Goal: Communication & Community: Answer question/provide support

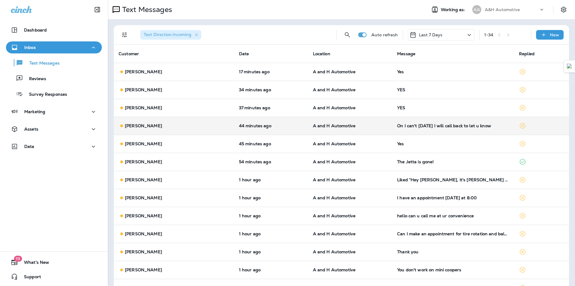
click at [410, 129] on td "On I can't [DATE] I will call back to let u know" at bounding box center [454, 126] width 122 height 18
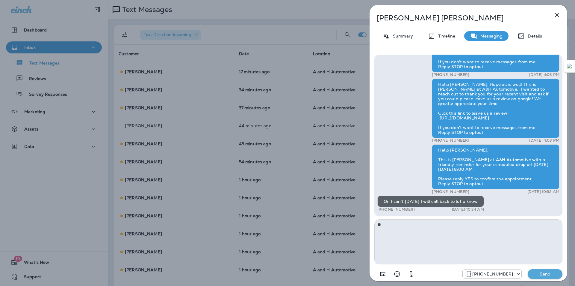
type textarea "*"
type textarea "**********"
click at [541, 272] on p "Send" at bounding box center [545, 273] width 25 height 5
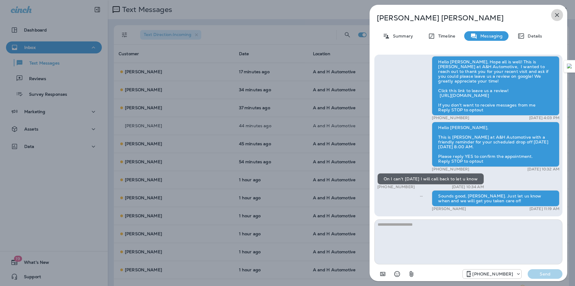
click at [558, 17] on icon "button" at bounding box center [557, 14] width 7 height 7
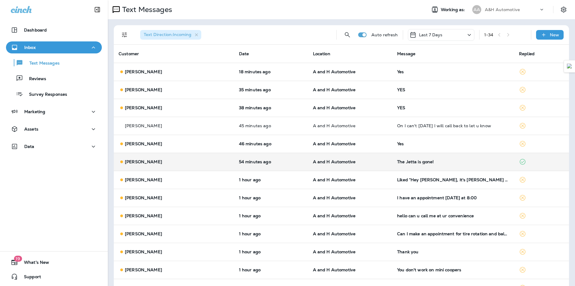
click at [380, 163] on p "A and H Automotive" at bounding box center [350, 161] width 75 height 5
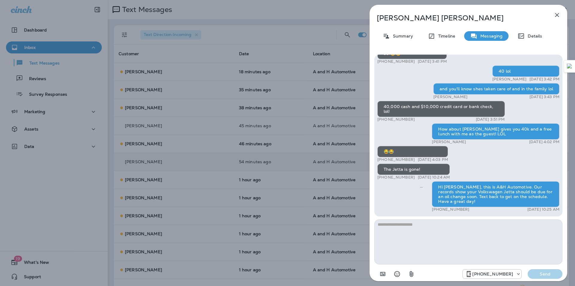
click at [429, 250] on textarea at bounding box center [469, 241] width 188 height 45
type textarea "*"
type textarea "**********"
click at [553, 274] on p "Send" at bounding box center [545, 273] width 25 height 5
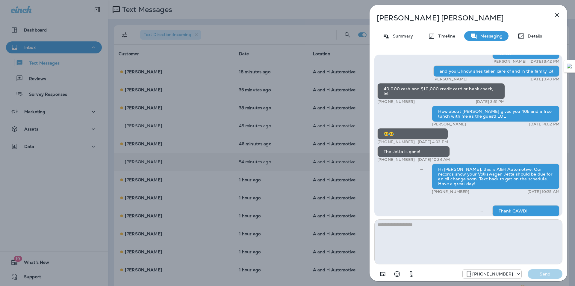
click at [557, 18] on icon "button" at bounding box center [557, 14] width 7 height 7
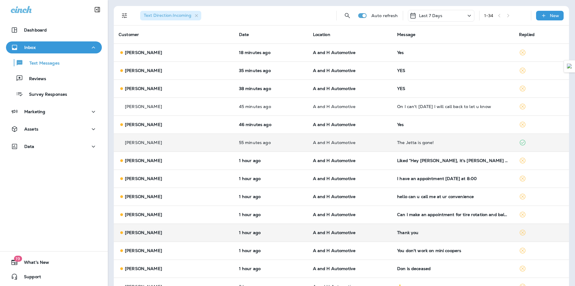
scroll to position [30, 0]
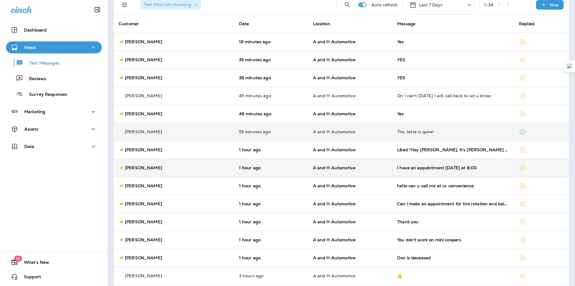
click at [425, 173] on td "I have an appointment [DATE] at 8:00" at bounding box center [454, 168] width 122 height 18
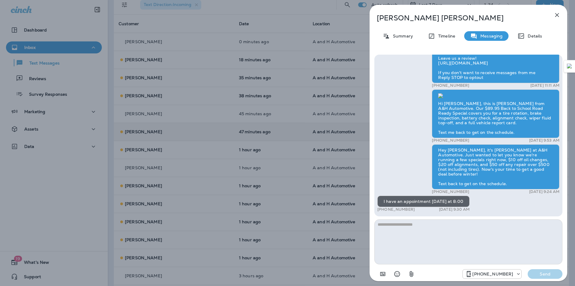
click at [460, 240] on textarea at bounding box center [469, 241] width 188 height 45
type textarea "*"
type textarea "**********"
click at [545, 277] on button "Send" at bounding box center [545, 274] width 35 height 10
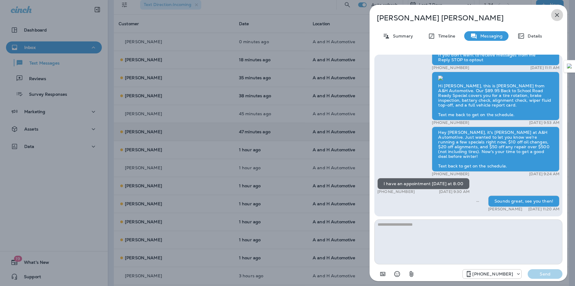
click at [558, 18] on icon "button" at bounding box center [557, 14] width 7 height 7
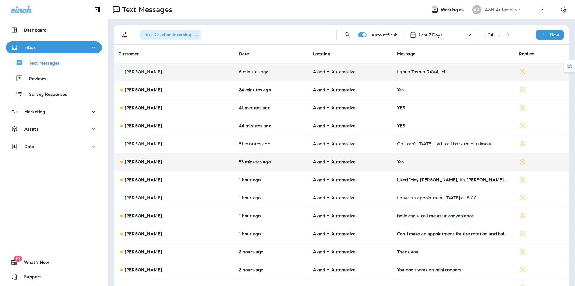
click at [405, 71] on div "I got a Toyota RAV4, lol!" at bounding box center [453, 71] width 112 height 5
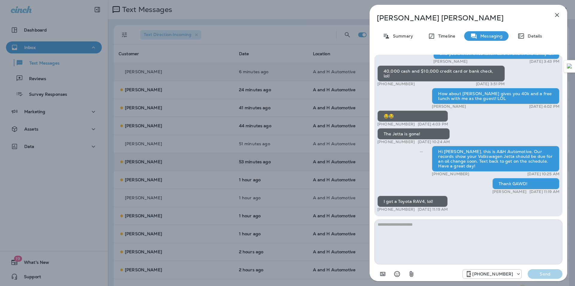
type textarea "*"
type textarea "******"
click at [552, 274] on p "Send" at bounding box center [545, 273] width 25 height 5
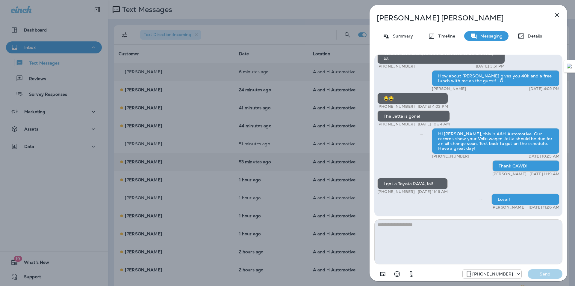
click at [558, 18] on icon "button" at bounding box center [557, 14] width 7 height 7
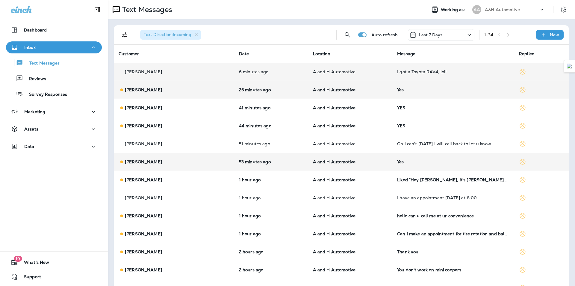
click at [409, 91] on div "Yes" at bounding box center [453, 89] width 112 height 5
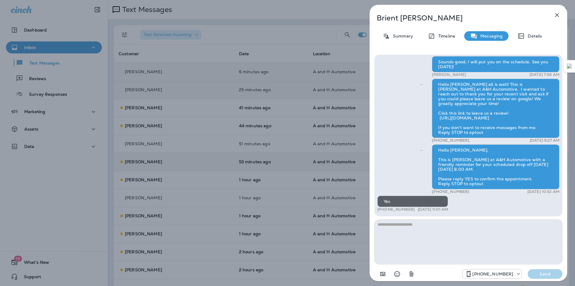
click at [311, 196] on div "[PERSON_NAME] Summary Timeline Messaging Details Hey Brient this is [PERSON_NAM…" at bounding box center [287, 143] width 575 height 286
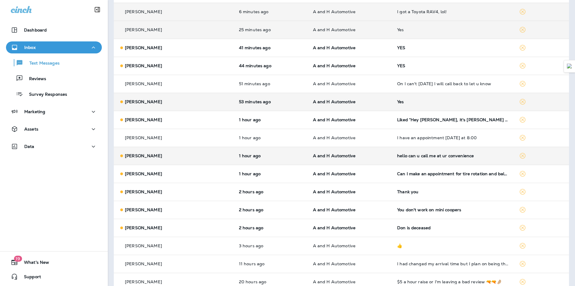
scroll to position [120, 0]
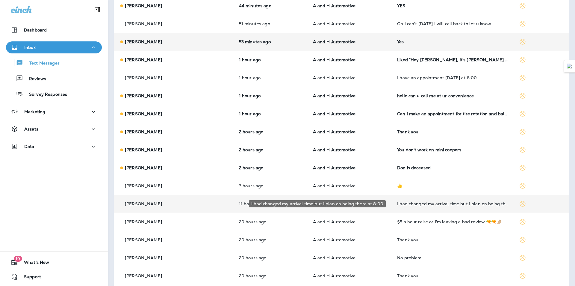
click at [400, 205] on div "I had changed my arrival time but I plan on being there at 8:00" at bounding box center [453, 203] width 112 height 5
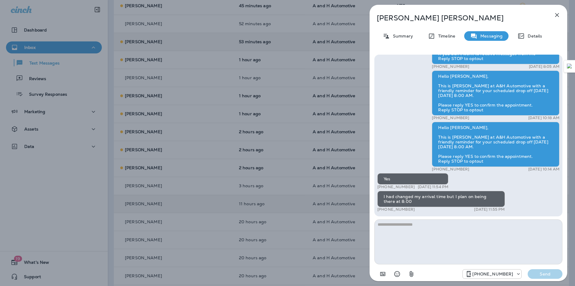
click at [558, 15] on icon "button" at bounding box center [557, 14] width 7 height 7
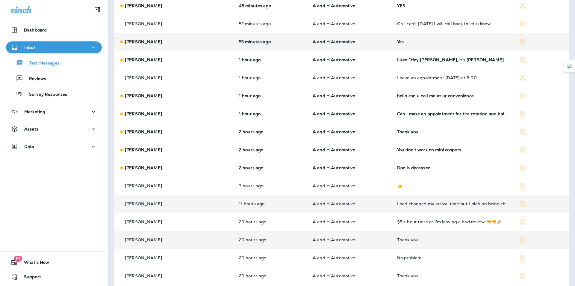
click at [405, 247] on td "Thank you" at bounding box center [454, 239] width 122 height 18
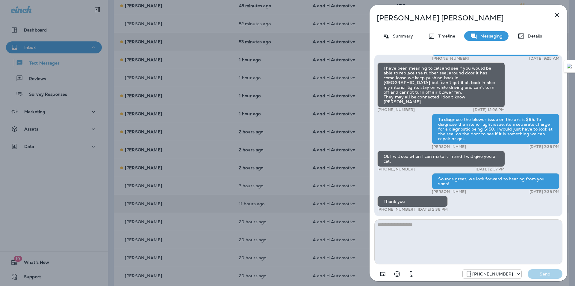
click at [560, 11] on button "button" at bounding box center [557, 15] width 12 height 12
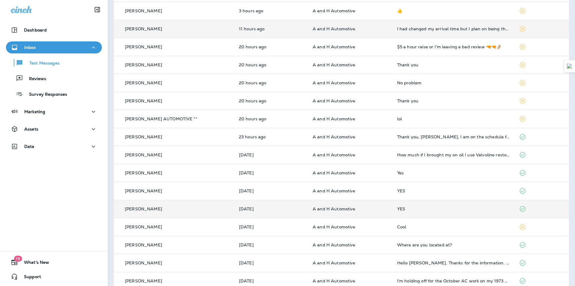
scroll to position [300, 0]
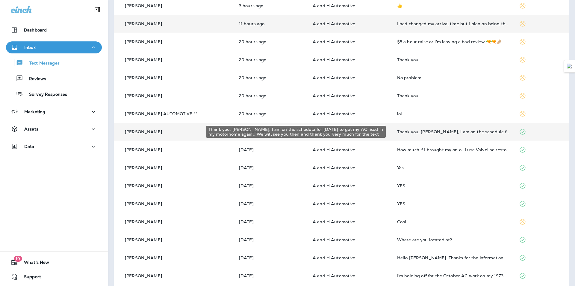
click at [430, 130] on div "Thank you, [PERSON_NAME], I am on the schedule for [DATE] to get my AC fixed in…" at bounding box center [453, 131] width 112 height 5
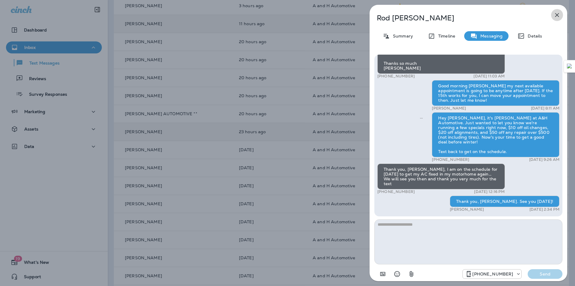
click at [557, 16] on icon "button" at bounding box center [557, 14] width 7 height 7
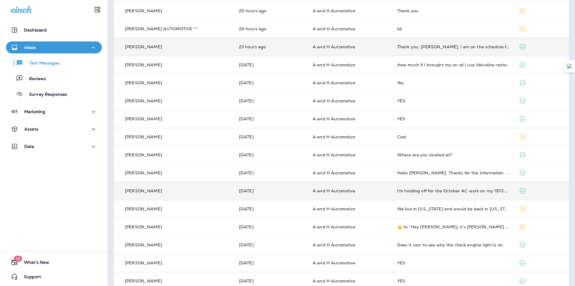
scroll to position [395, 0]
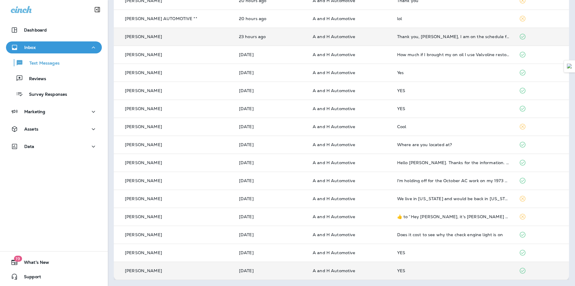
click at [408, 269] on div "YES" at bounding box center [453, 270] width 112 height 5
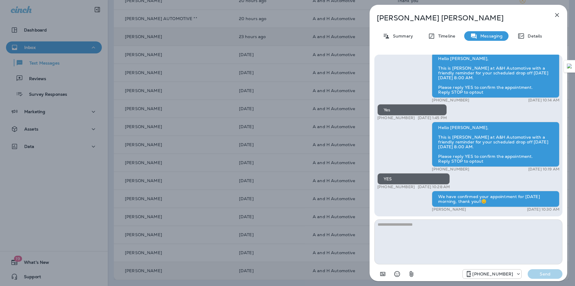
click at [458, 199] on div "We have confirmed your appointment for [DATE] morning, thank you!!😊" at bounding box center [496, 199] width 128 height 16
copy div "We have confirmed your appointment for [DATE] morning, thank you!!😊"
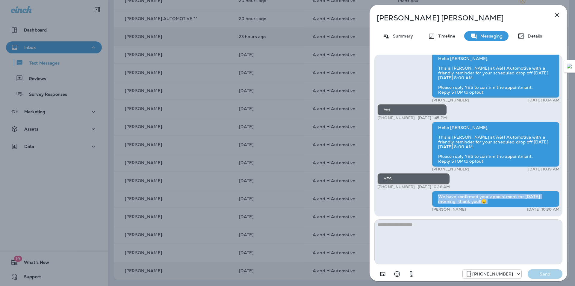
click at [557, 17] on icon "button" at bounding box center [557, 14] width 7 height 7
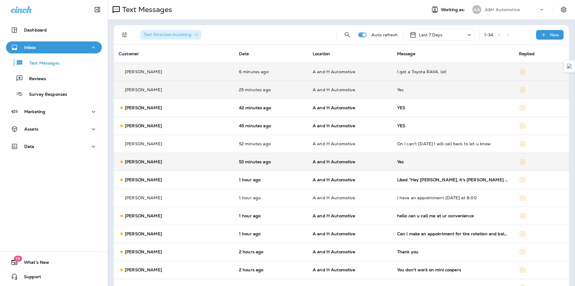
click at [416, 84] on td "Yes" at bounding box center [454, 90] width 122 height 18
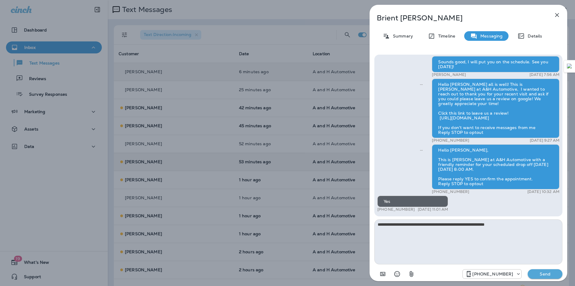
type textarea "**********"
click at [545, 278] on button "Send" at bounding box center [545, 274] width 35 height 10
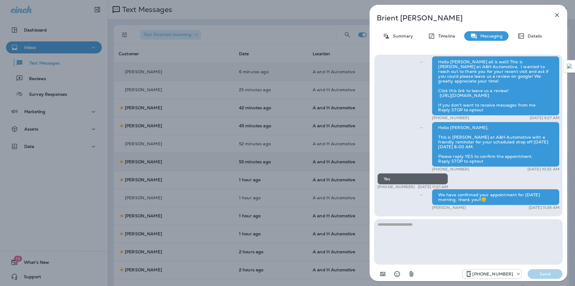
click at [557, 14] on icon "button" at bounding box center [558, 15] width 4 height 4
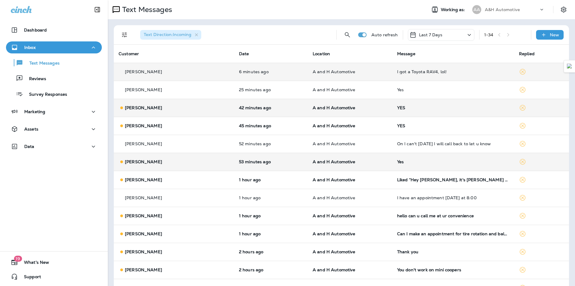
click at [366, 111] on td "A and H Automotive" at bounding box center [350, 108] width 85 height 18
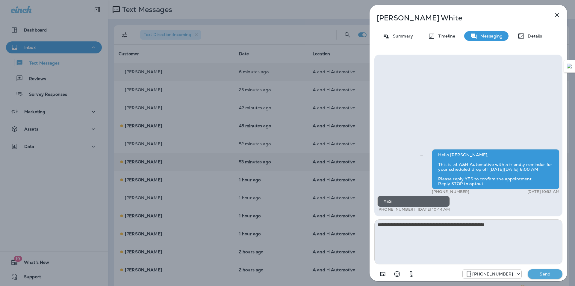
type textarea "**********"
click at [543, 270] on button "Send" at bounding box center [545, 274] width 35 height 10
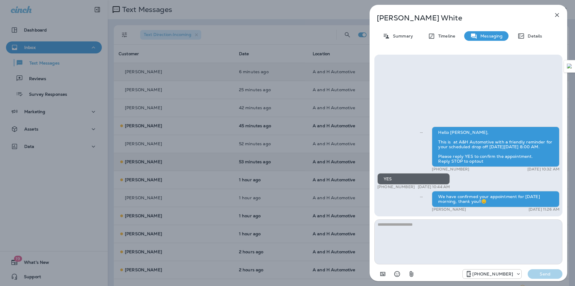
click at [554, 13] on button "button" at bounding box center [557, 15] width 12 height 12
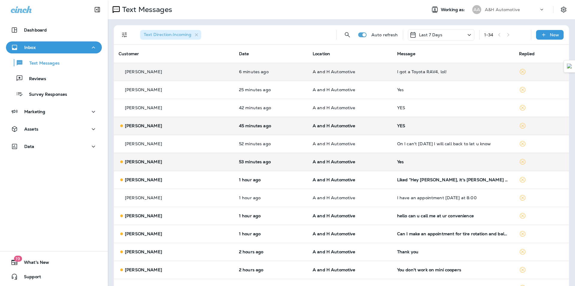
click at [383, 127] on td "A and H Automotive" at bounding box center [350, 126] width 85 height 18
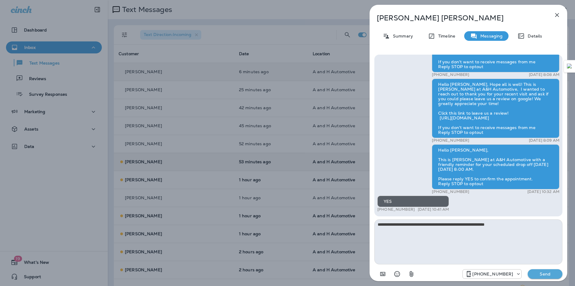
type textarea "**********"
click at [545, 271] on p "Send" at bounding box center [545, 273] width 25 height 5
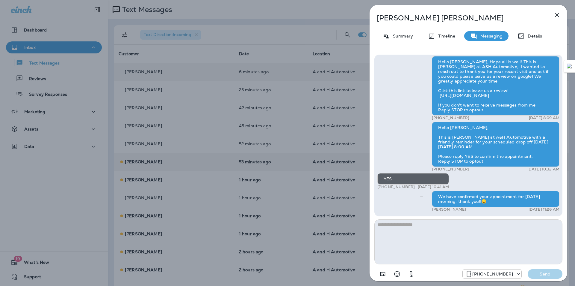
click at [557, 13] on icon "button" at bounding box center [557, 14] width 7 height 7
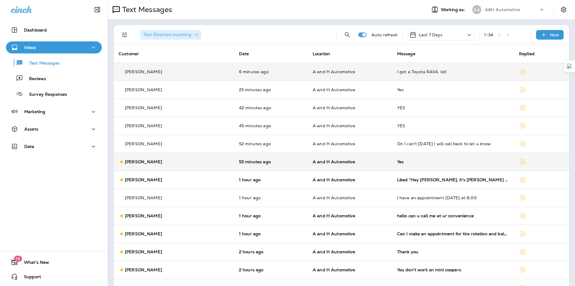
click at [366, 167] on td "A and H Automotive" at bounding box center [350, 162] width 85 height 18
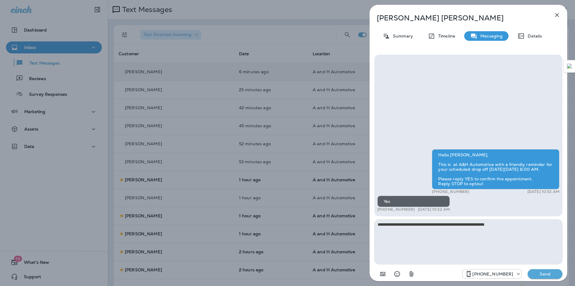
type textarea "**********"
click at [552, 273] on p "Send" at bounding box center [545, 273] width 25 height 5
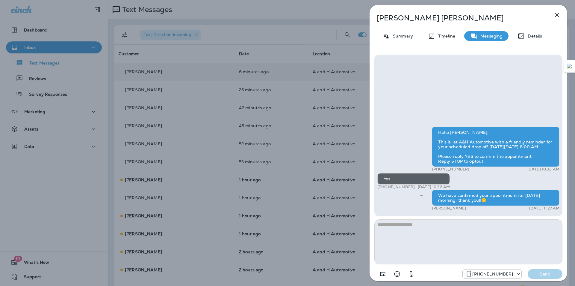
click at [237, 182] on div "[PERSON_NAME] Summary Timeline Messaging Details Hello [PERSON_NAME], This is a…" at bounding box center [287, 143] width 575 height 286
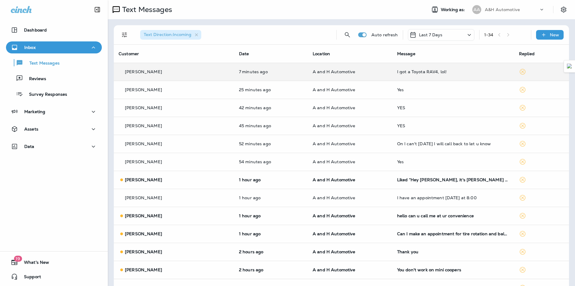
click at [311, 181] on div at bounding box center [287, 143] width 575 height 286
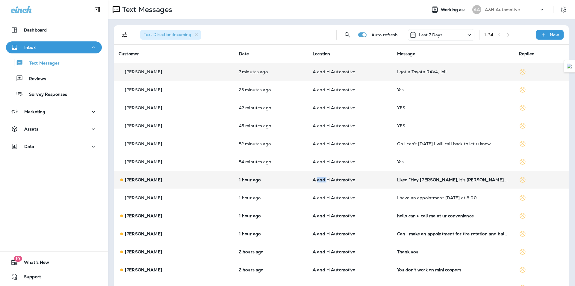
click at [313, 181] on span "A and H Automotive" at bounding box center [334, 179] width 43 height 5
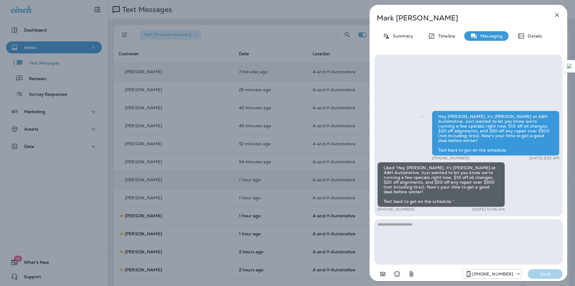
click at [242, 4] on div "[PERSON_NAME] Summary Timeline Messaging Details Hey [PERSON_NAME], it's [PERSO…" at bounding box center [287, 143] width 575 height 286
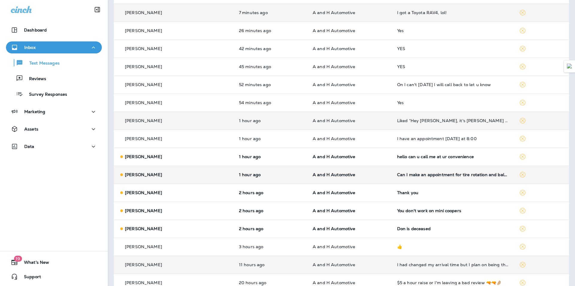
scroll to position [60, 0]
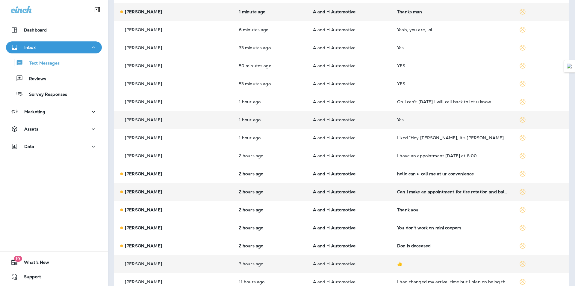
click at [375, 195] on td "A and H Automotive" at bounding box center [350, 192] width 84 height 18
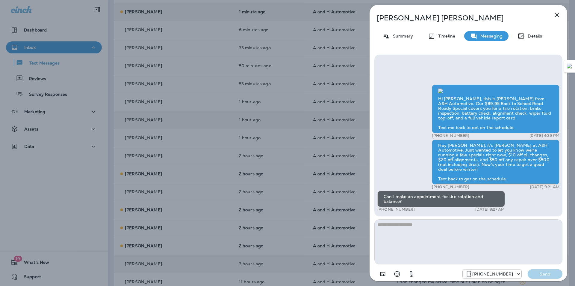
click at [417, 243] on textarea at bounding box center [469, 241] width 188 height 45
type textarea "**********"
click at [554, 275] on p "Send" at bounding box center [545, 273] width 25 height 5
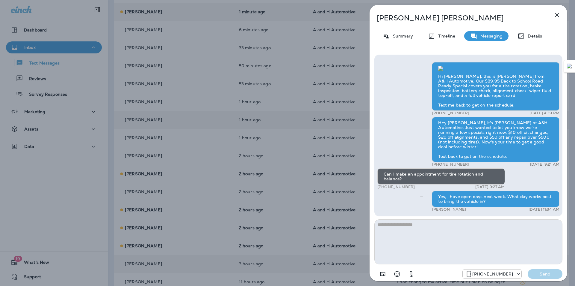
click at [210, 81] on div "[PERSON_NAME] Summary Timeline Messaging Details Hi [PERSON_NAME], this is [PER…" at bounding box center [287, 143] width 575 height 286
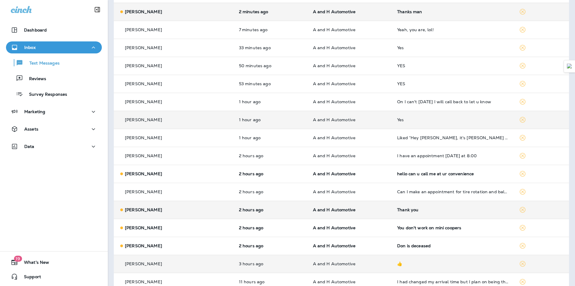
click at [384, 207] on td "A and H Automotive" at bounding box center [350, 209] width 84 height 18
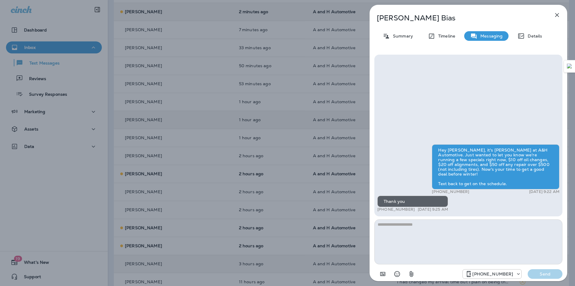
click at [560, 16] on icon "button" at bounding box center [557, 14] width 7 height 7
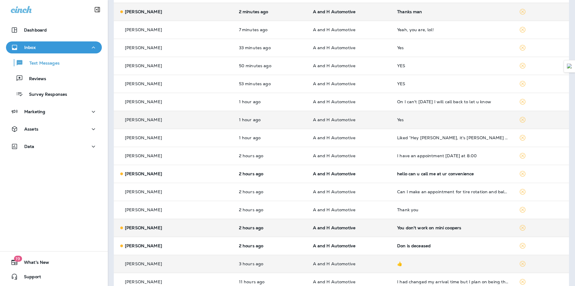
click at [435, 231] on td "You don't work on mini coopers" at bounding box center [454, 227] width 122 height 18
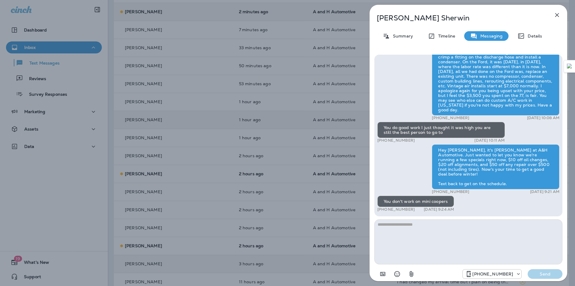
click at [395, 19] on p "[PERSON_NAME]" at bounding box center [459, 18] width 164 height 8
click at [394, 231] on textarea at bounding box center [469, 241] width 188 height 45
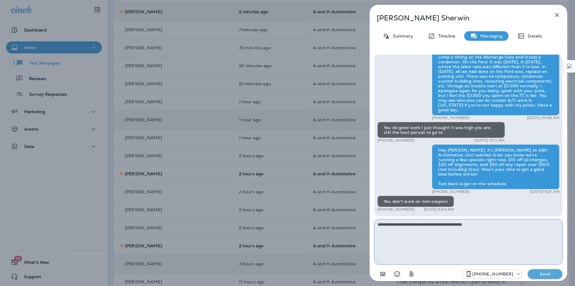
type textarea "**********"
click at [534, 274] on p "Send" at bounding box center [545, 273] width 25 height 5
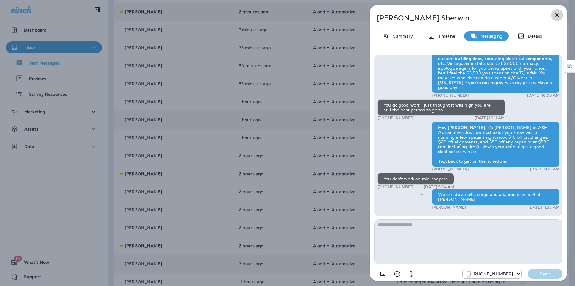
click at [555, 19] on button "button" at bounding box center [557, 15] width 12 height 12
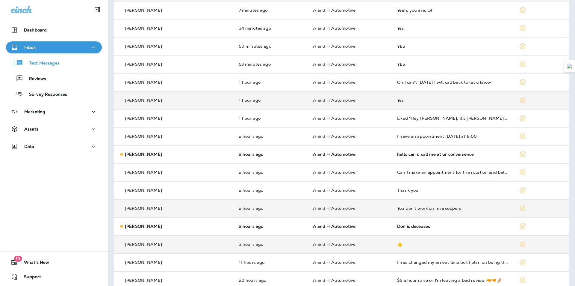
scroll to position [90, 0]
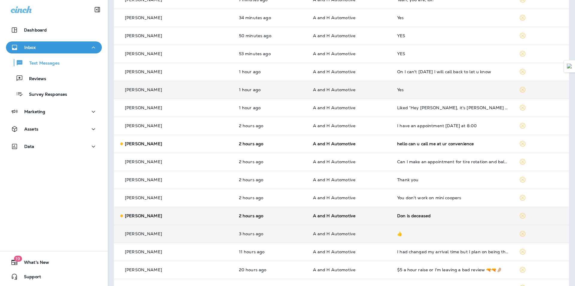
click at [393, 212] on td "Don is deceased" at bounding box center [454, 215] width 122 height 18
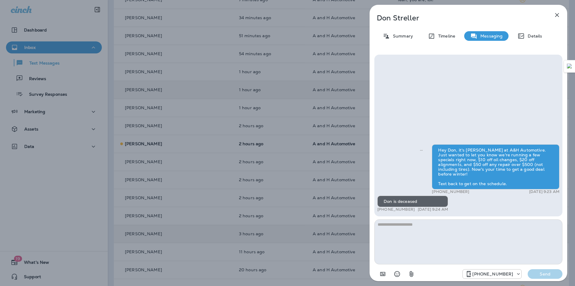
click at [405, 228] on textarea at bounding box center [469, 241] width 188 height 45
type textarea "**********"
click at [557, 273] on p "Send" at bounding box center [545, 273] width 25 height 5
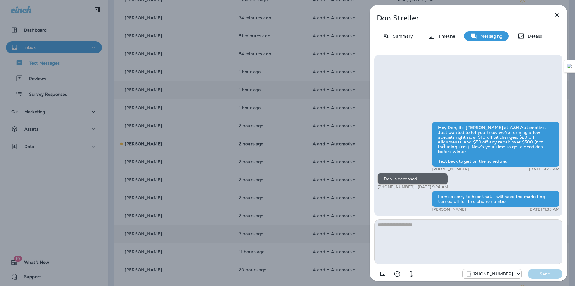
click at [396, 18] on p "[PERSON_NAME]" at bounding box center [459, 18] width 164 height 8
copy div "[PERSON_NAME]"
click at [533, 94] on div "Hey Don, it's [PERSON_NAME] at A&H Automotive. Just wanted to let you know we'r…" at bounding box center [469, 136] width 188 height 162
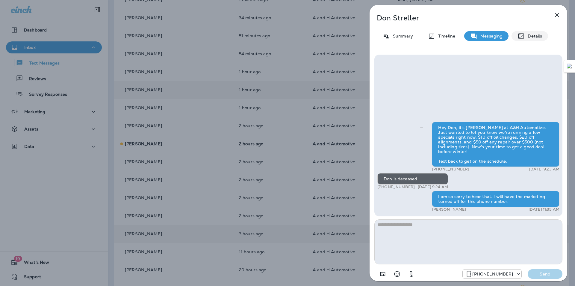
click at [520, 32] on div "Details" at bounding box center [530, 36] width 37 height 10
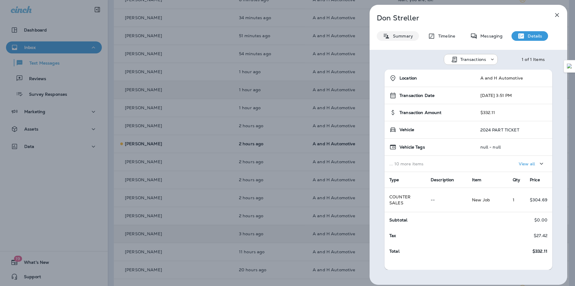
click at [409, 40] on div "Summary" at bounding box center [398, 36] width 42 height 10
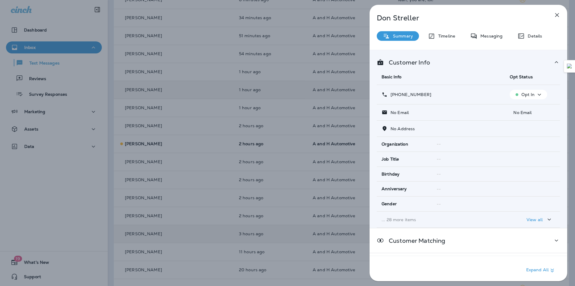
click at [527, 97] on p "Opt In" at bounding box center [528, 94] width 13 height 5
click at [523, 110] on p "Opt out" at bounding box center [525, 108] width 16 height 5
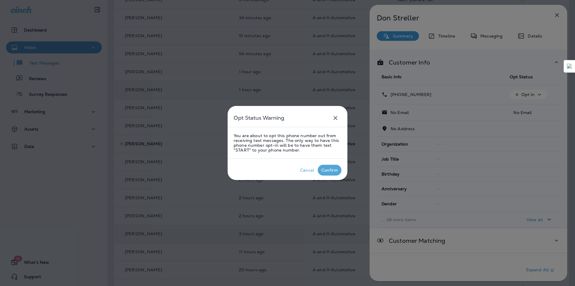
click at [329, 169] on div "Confirm" at bounding box center [330, 170] width 16 height 5
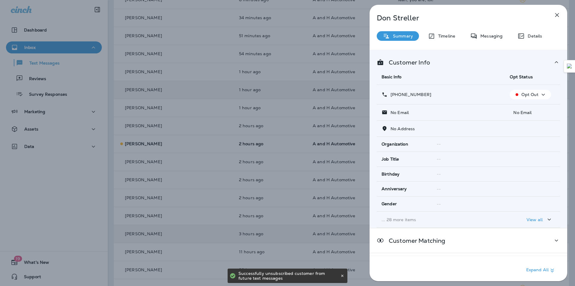
click at [555, 14] on icon "button" at bounding box center [557, 14] width 7 height 7
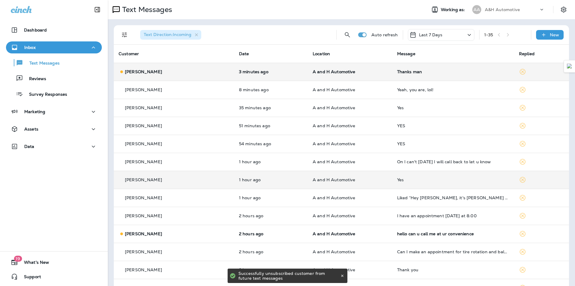
click at [393, 75] on td "Thanks man" at bounding box center [454, 72] width 122 height 18
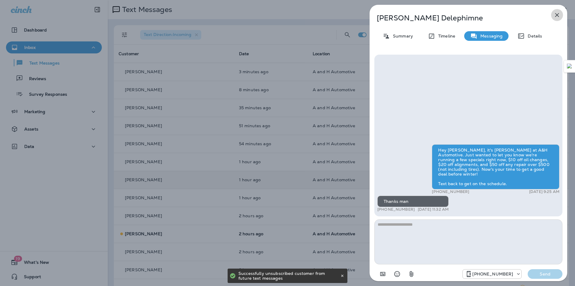
click at [561, 14] on button "button" at bounding box center [557, 15] width 12 height 12
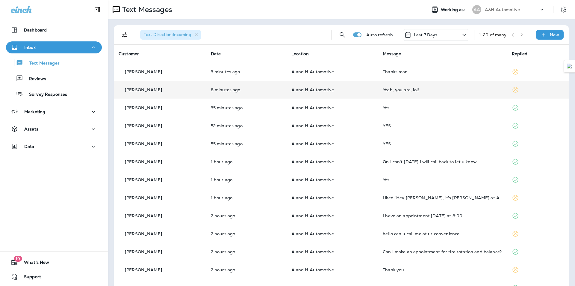
click at [369, 93] on td "A and H Automotive" at bounding box center [332, 90] width 91 height 18
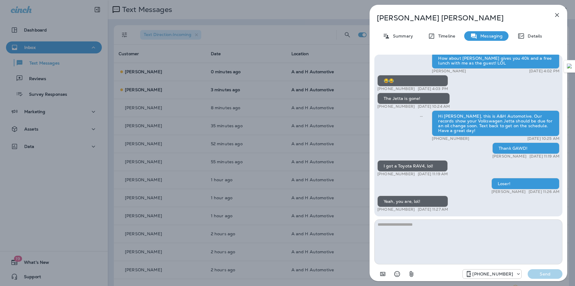
click at [395, 272] on icon "Select an emoji" at bounding box center [398, 274] width 6 height 6
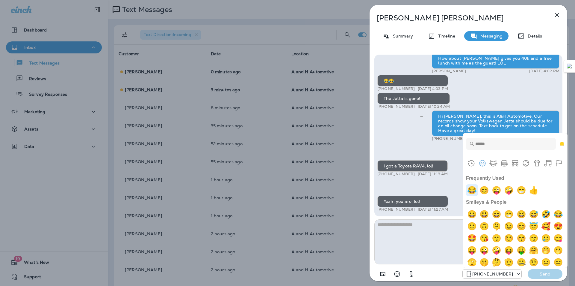
click at [474, 188] on img "joy" at bounding box center [472, 190] width 12 height 12
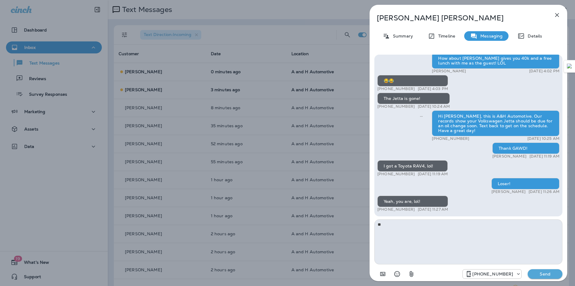
type textarea "**"
click at [536, 275] on p "Send" at bounding box center [545, 273] width 25 height 5
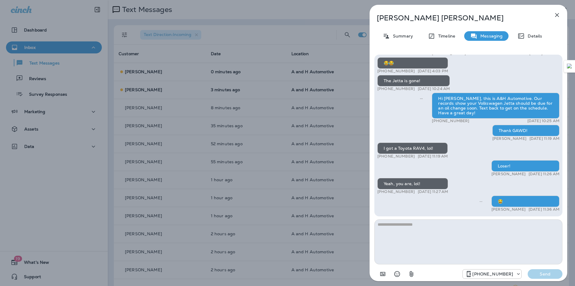
click at [555, 14] on icon "button" at bounding box center [557, 14] width 7 height 7
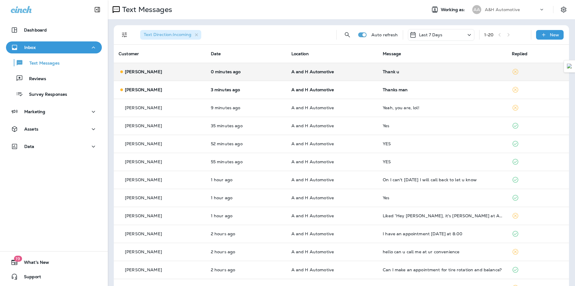
click at [396, 77] on td "Thank u" at bounding box center [442, 72] width 129 height 18
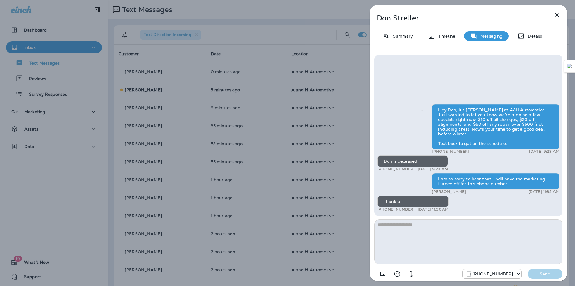
click at [555, 17] on icon "button" at bounding box center [557, 14] width 7 height 7
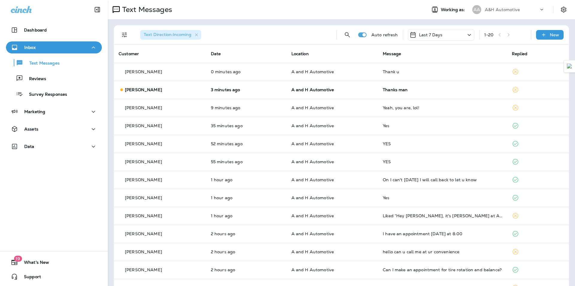
click at [411, 91] on div "Thanks man" at bounding box center [443, 89] width 120 height 5
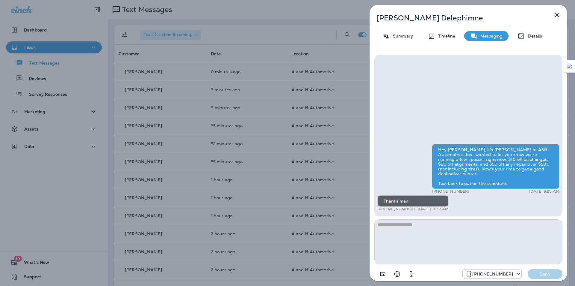
click at [558, 18] on icon "button" at bounding box center [557, 14] width 7 height 7
